Goal: Find specific page/section: Find specific page/section

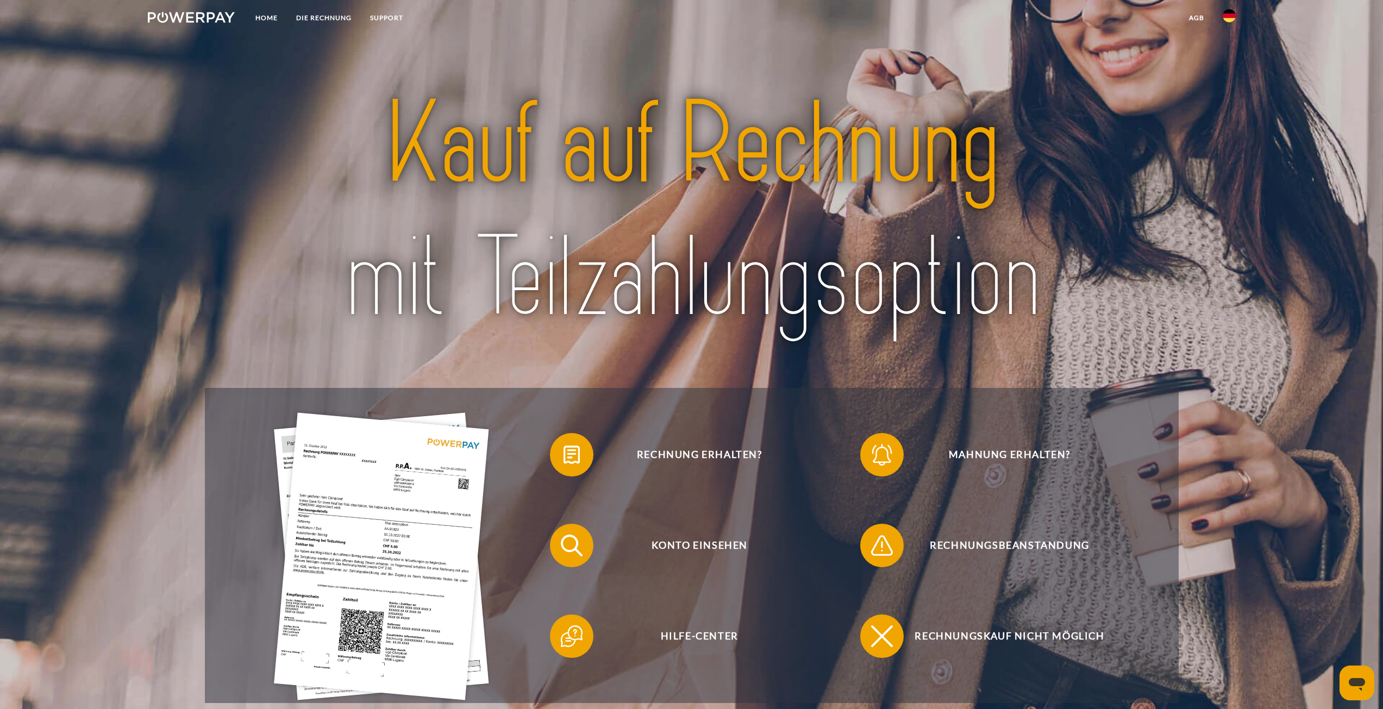
click at [1228, 14] on img at bounding box center [1229, 15] width 13 height 13
click at [1229, 52] on img at bounding box center [1229, 51] width 13 height 13
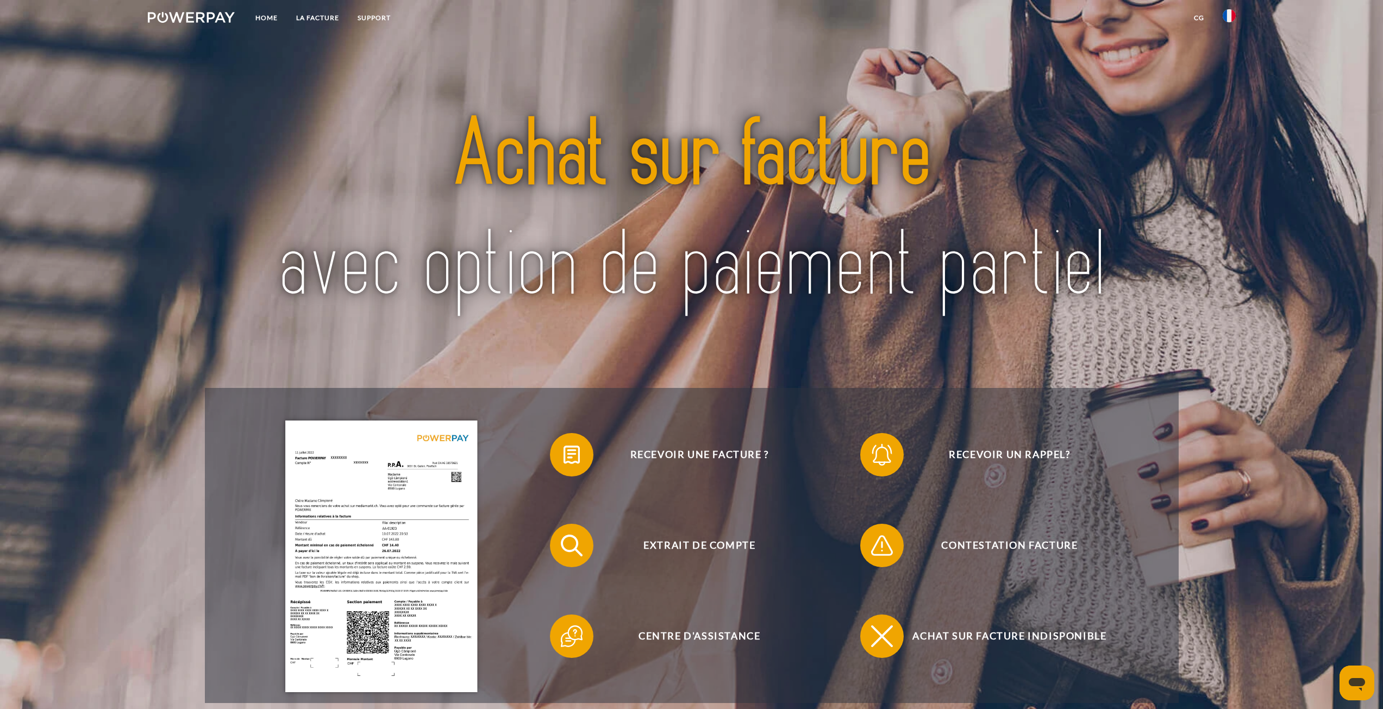
click at [1223, 152] on div "Recevoir une facture ? Recevoir un rappel? Extrait de compte retour" at bounding box center [692, 369] width 1106 height 668
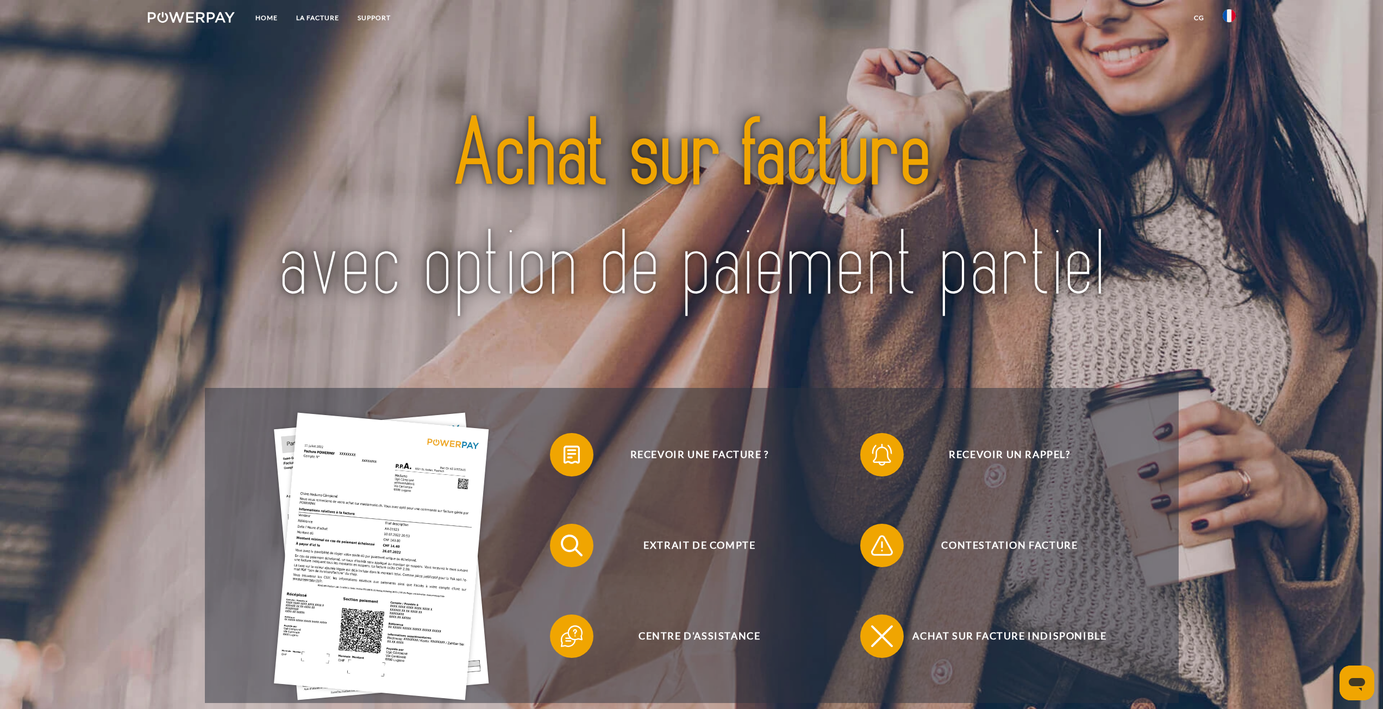
click at [1200, 15] on link "CG" at bounding box center [1199, 18] width 29 height 20
click at [1087, 36] on link "CG (achat sur facture)" at bounding box center [1125, 37] width 175 height 20
